Goal: Book appointment/travel/reservation

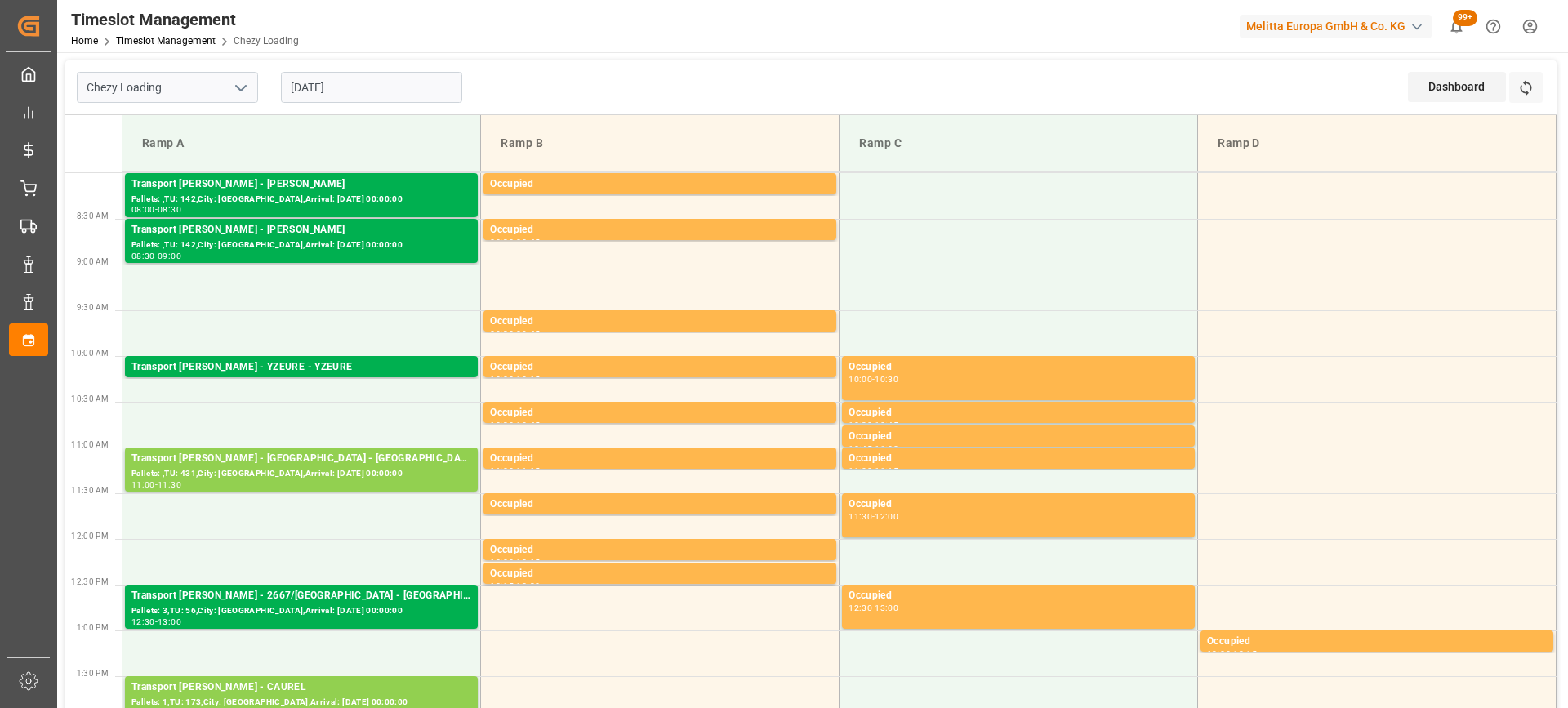
click at [402, 88] on input "[DATE]" at bounding box center [371, 87] width 181 height 31
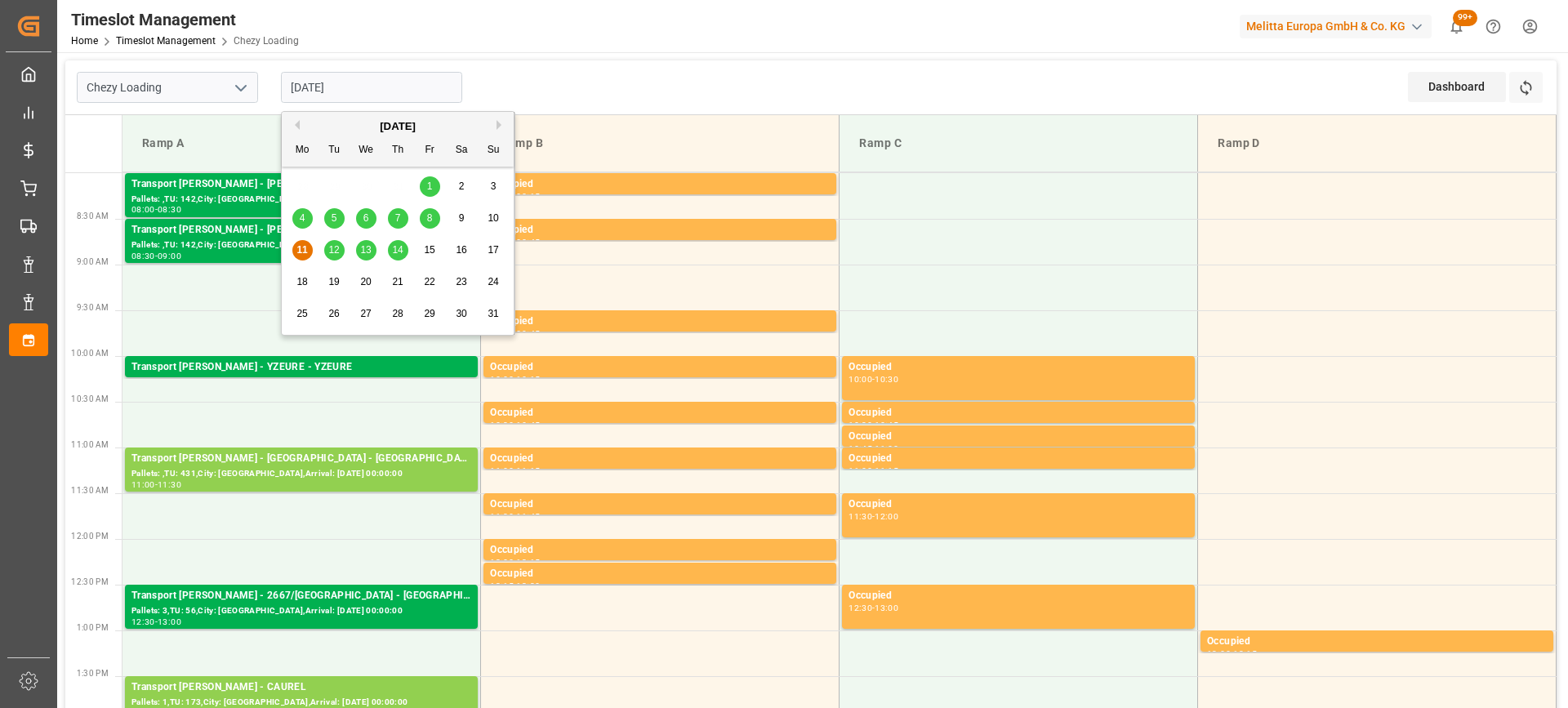
click at [335, 250] on span "12" at bounding box center [334, 250] width 11 height 11
type input "[DATE]"
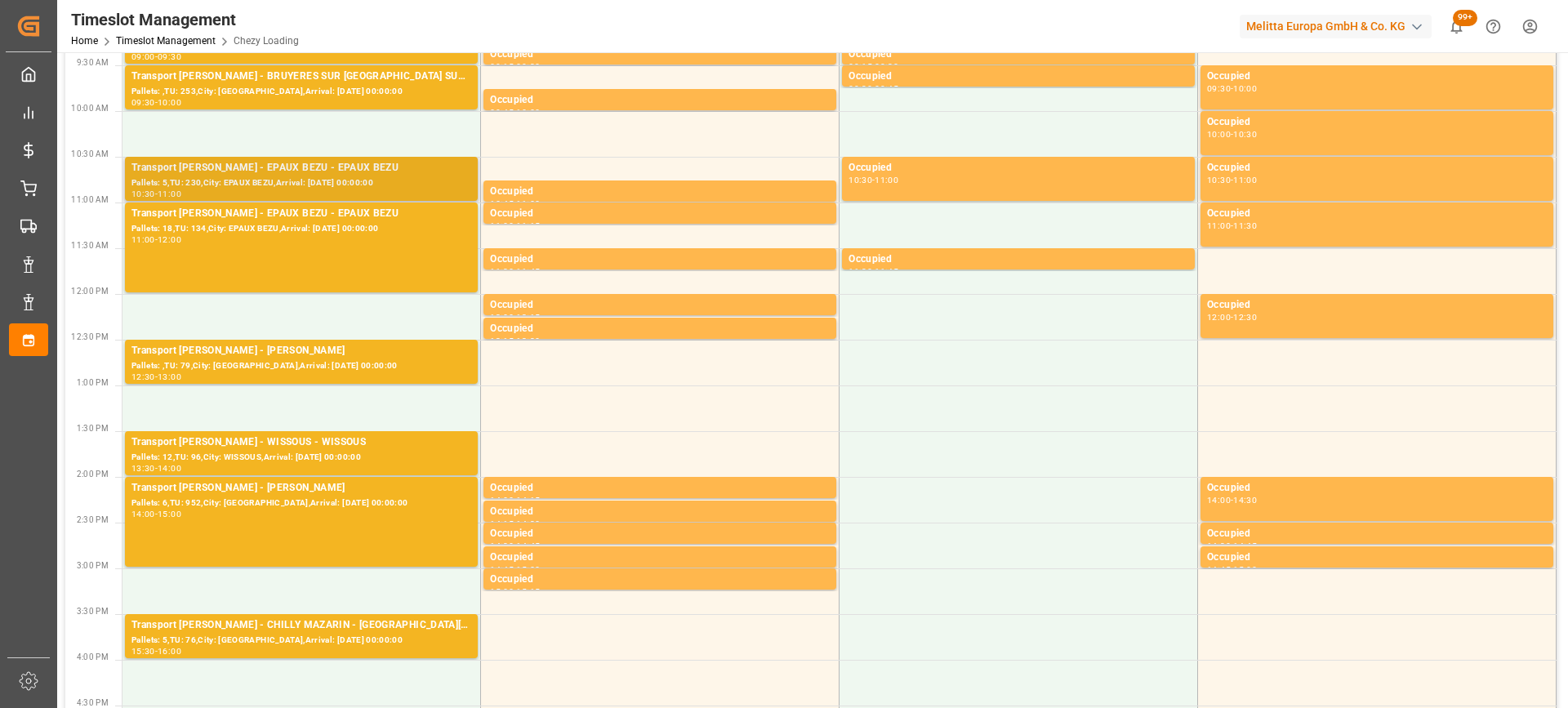
scroll to position [327, 0]
